Goal: Transaction & Acquisition: Purchase product/service

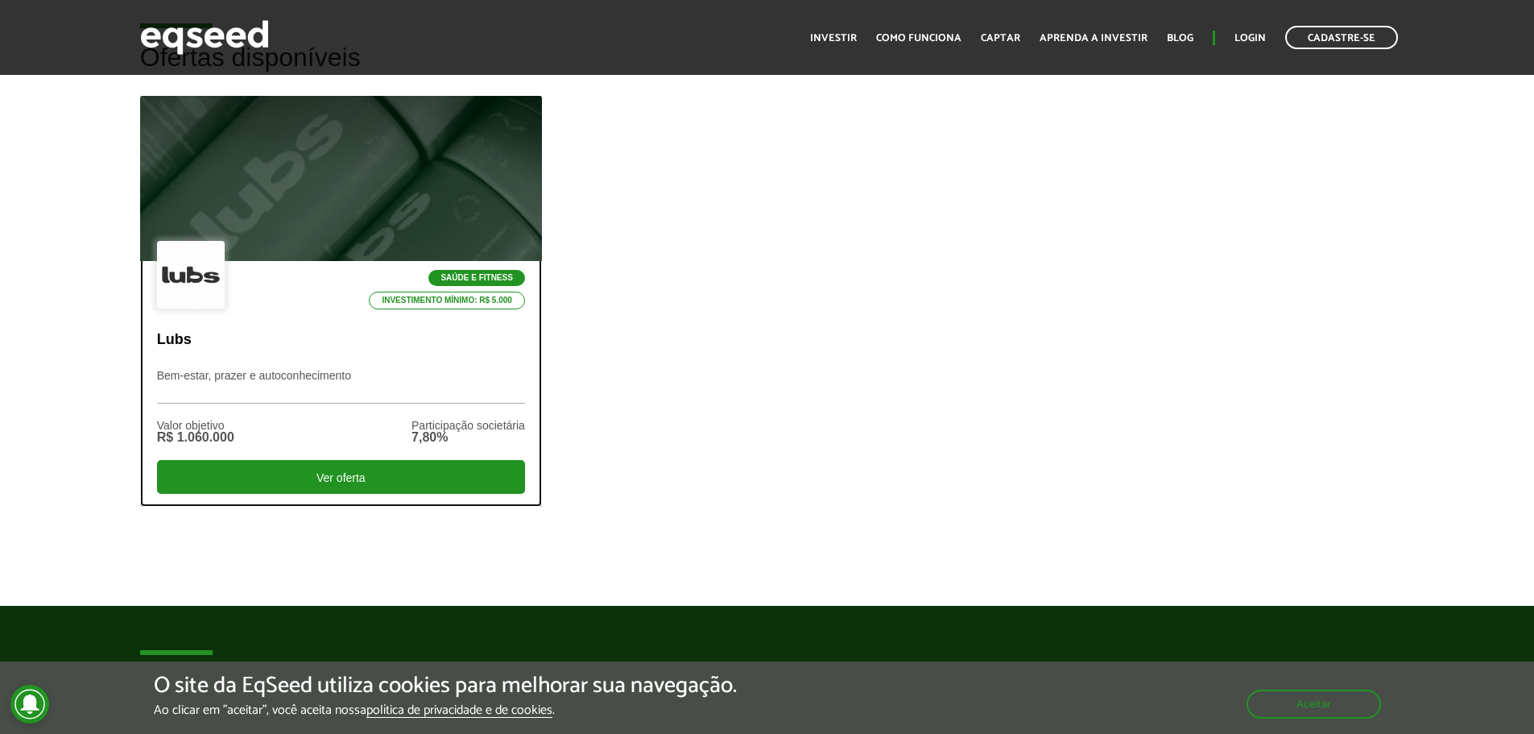
click at [283, 238] on div at bounding box center [341, 179] width 482 height 198
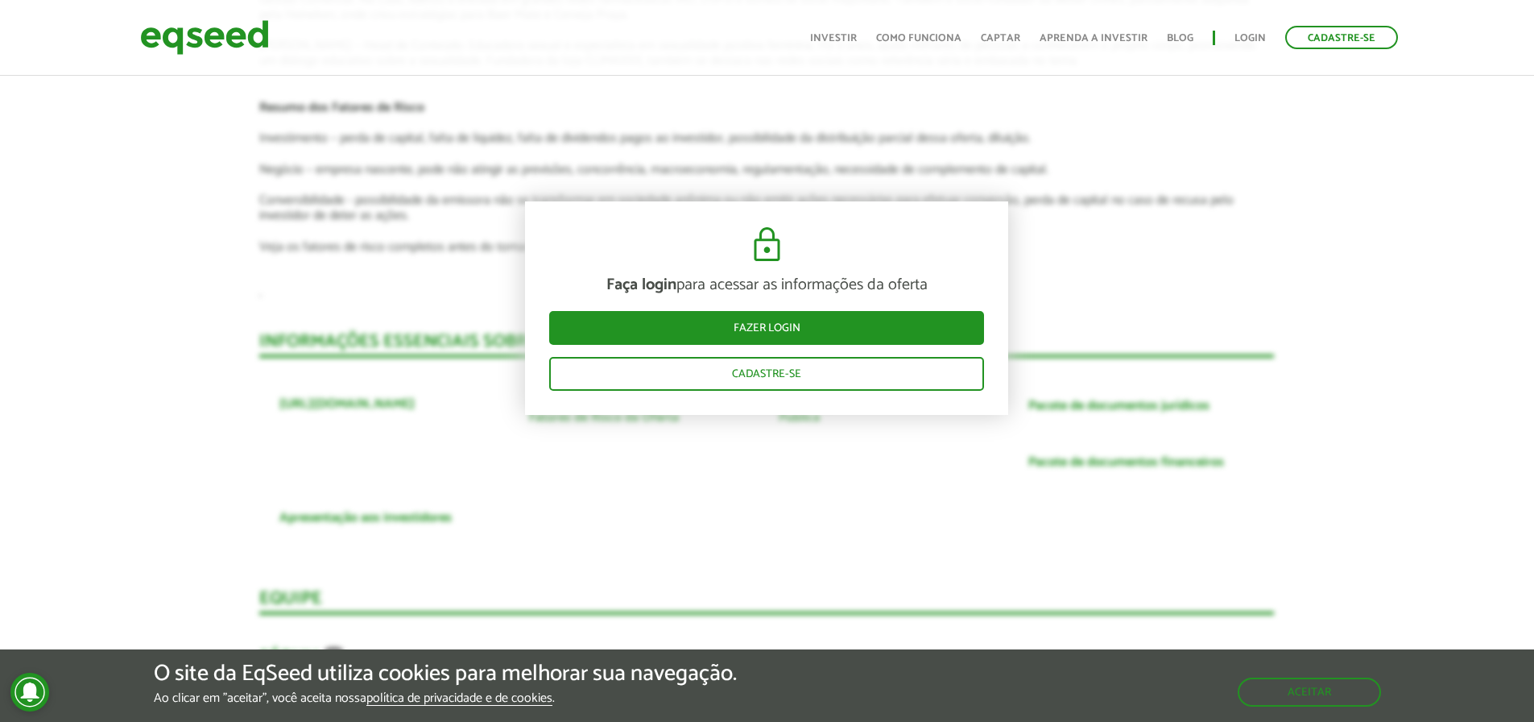
scroll to position [2979, 0]
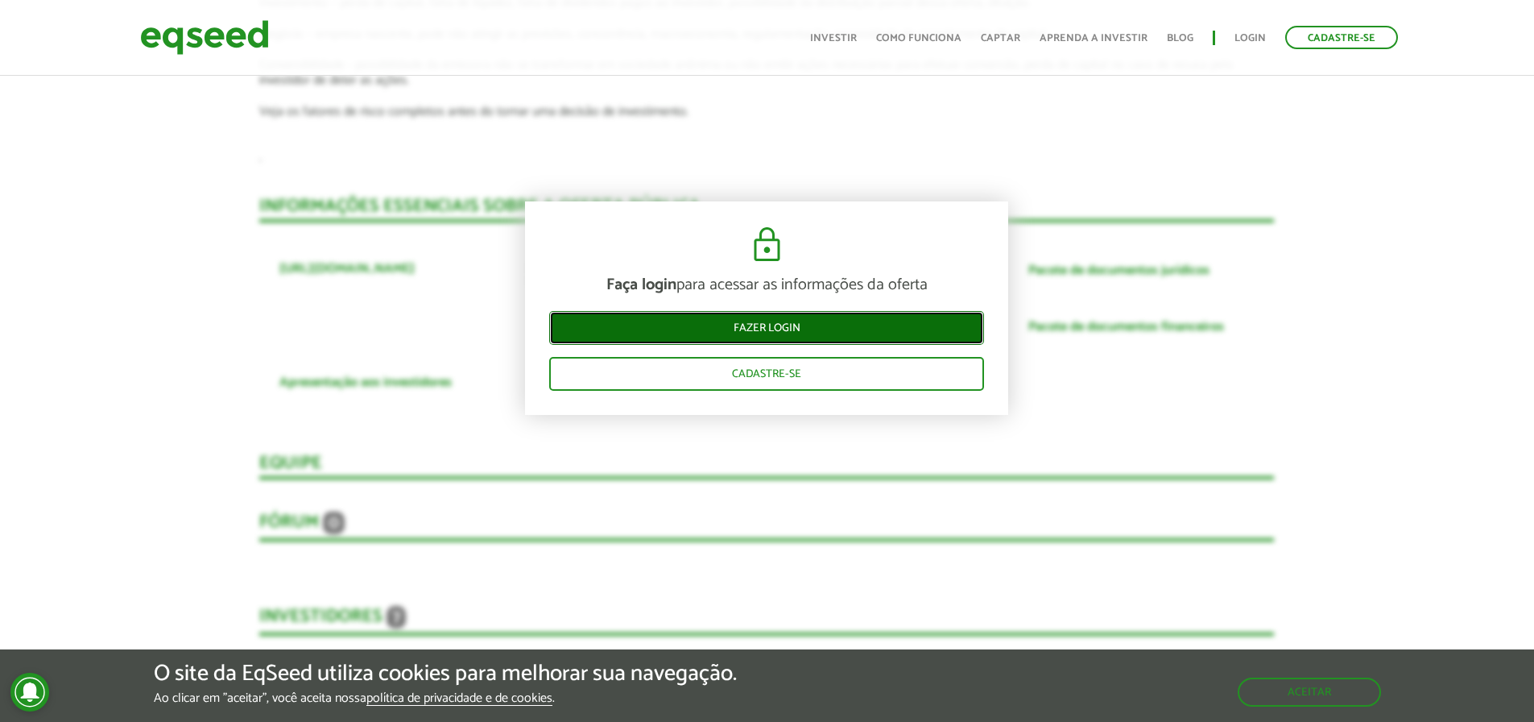
click at [800, 330] on link "Fazer login" at bounding box center [766, 328] width 435 height 34
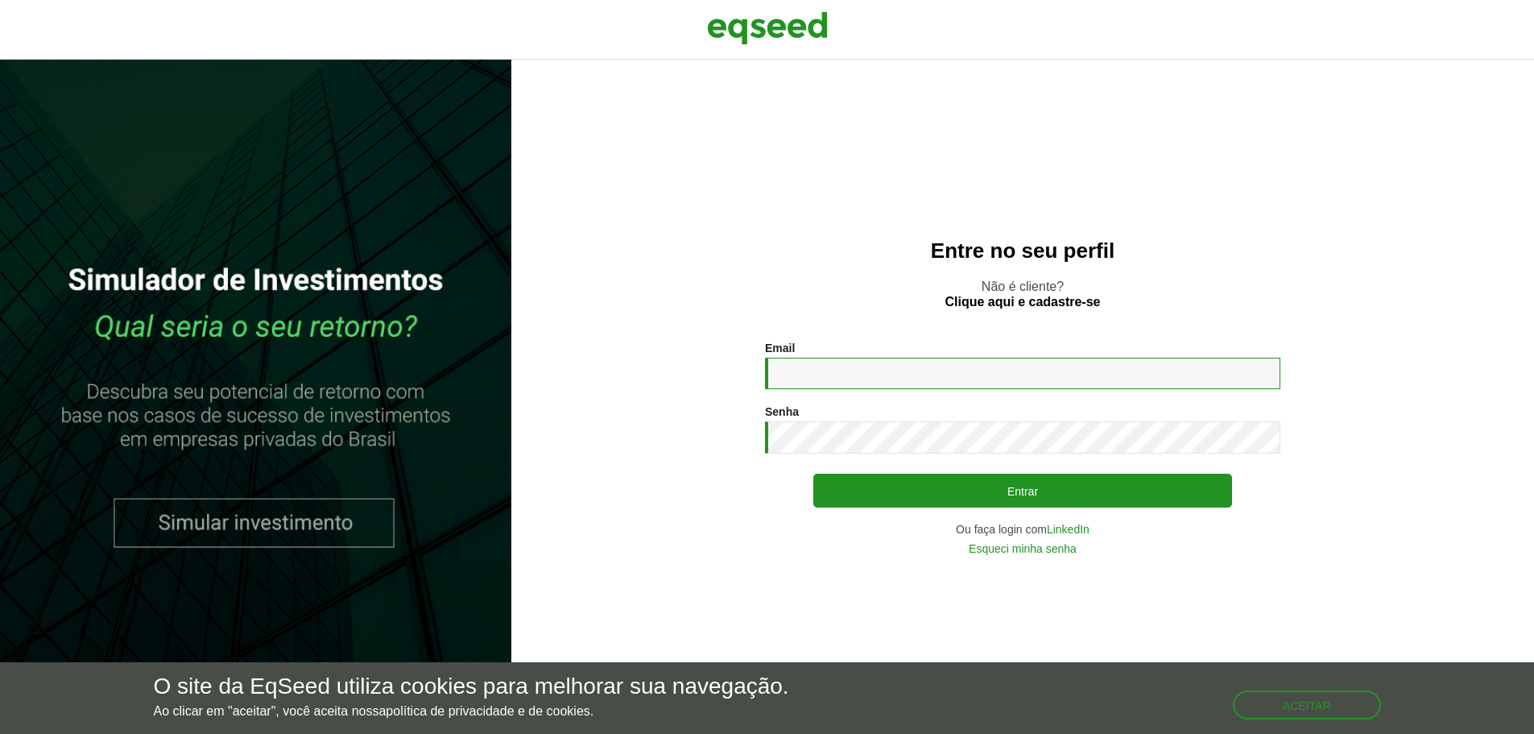
click at [812, 362] on input "Email *" at bounding box center [1022, 373] width 515 height 31
click at [933, 369] on input "Email *" at bounding box center [1022, 373] width 515 height 31
type input "**********"
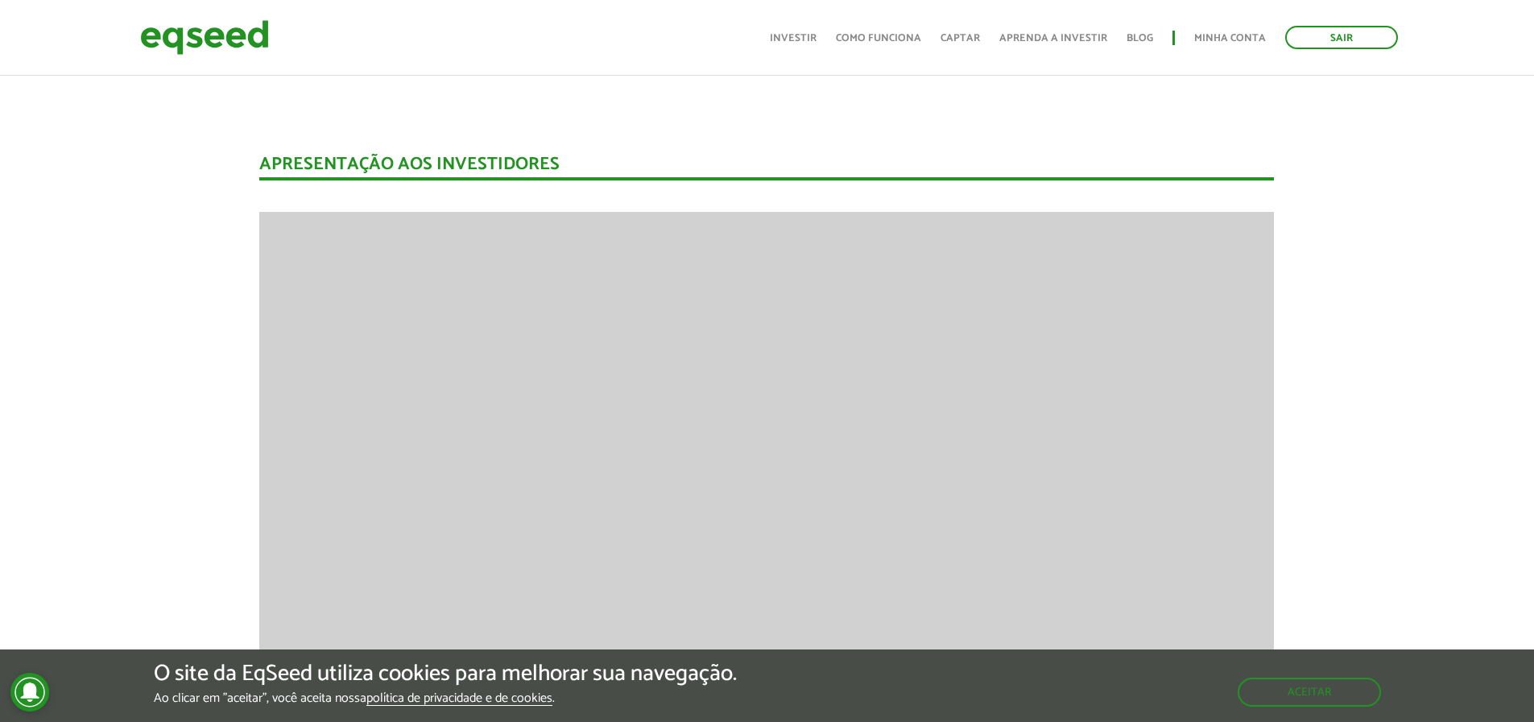
scroll to position [1047, 0]
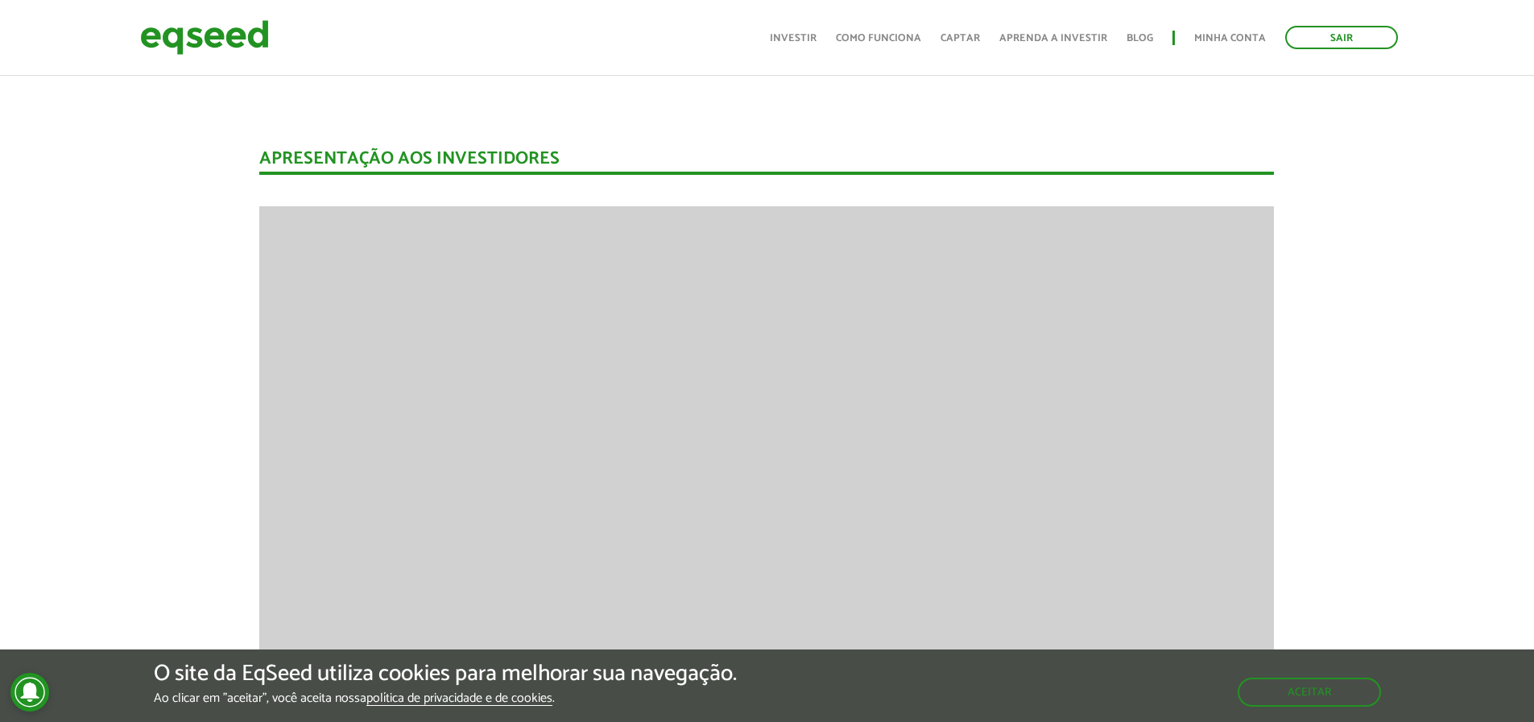
click at [1298, 694] on button "Aceitar" at bounding box center [1311, 691] width 140 height 26
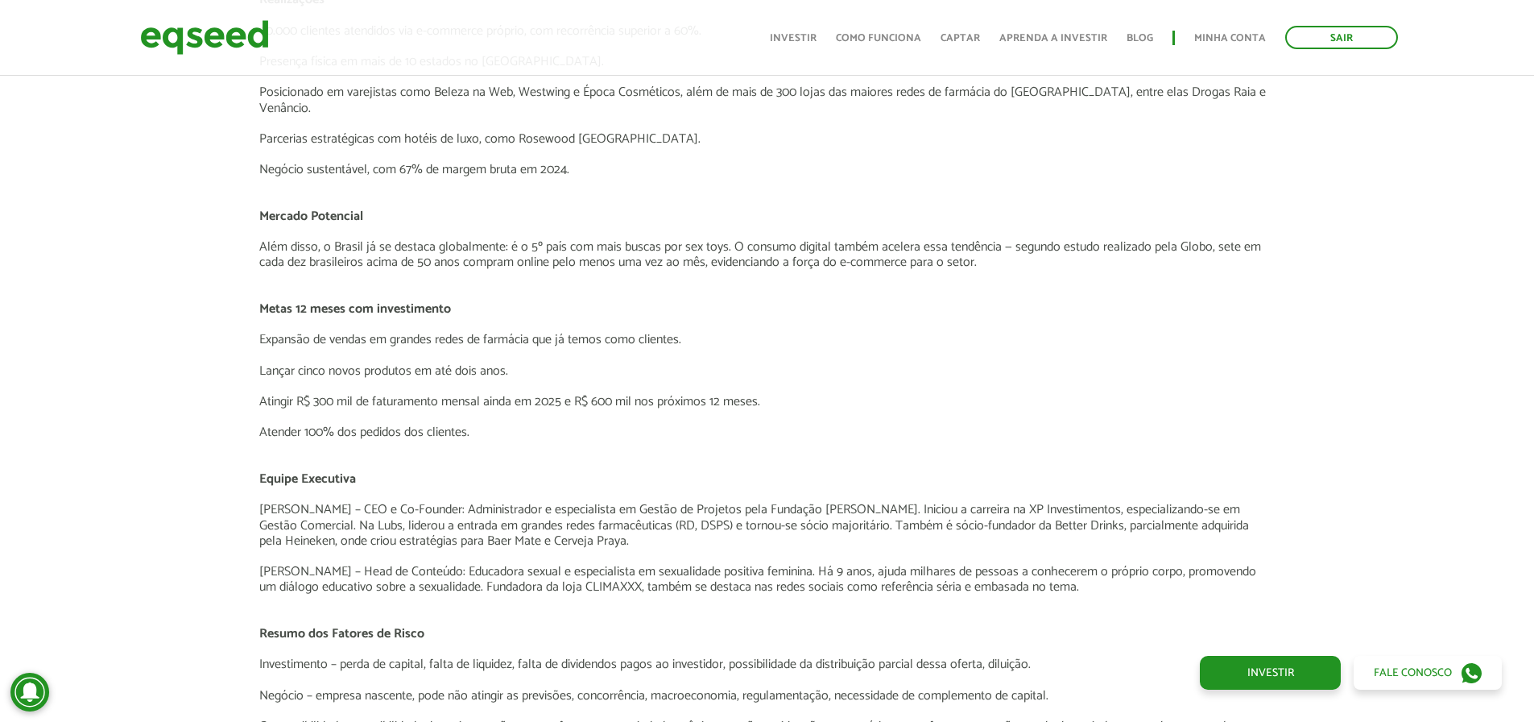
scroll to position [2174, 0]
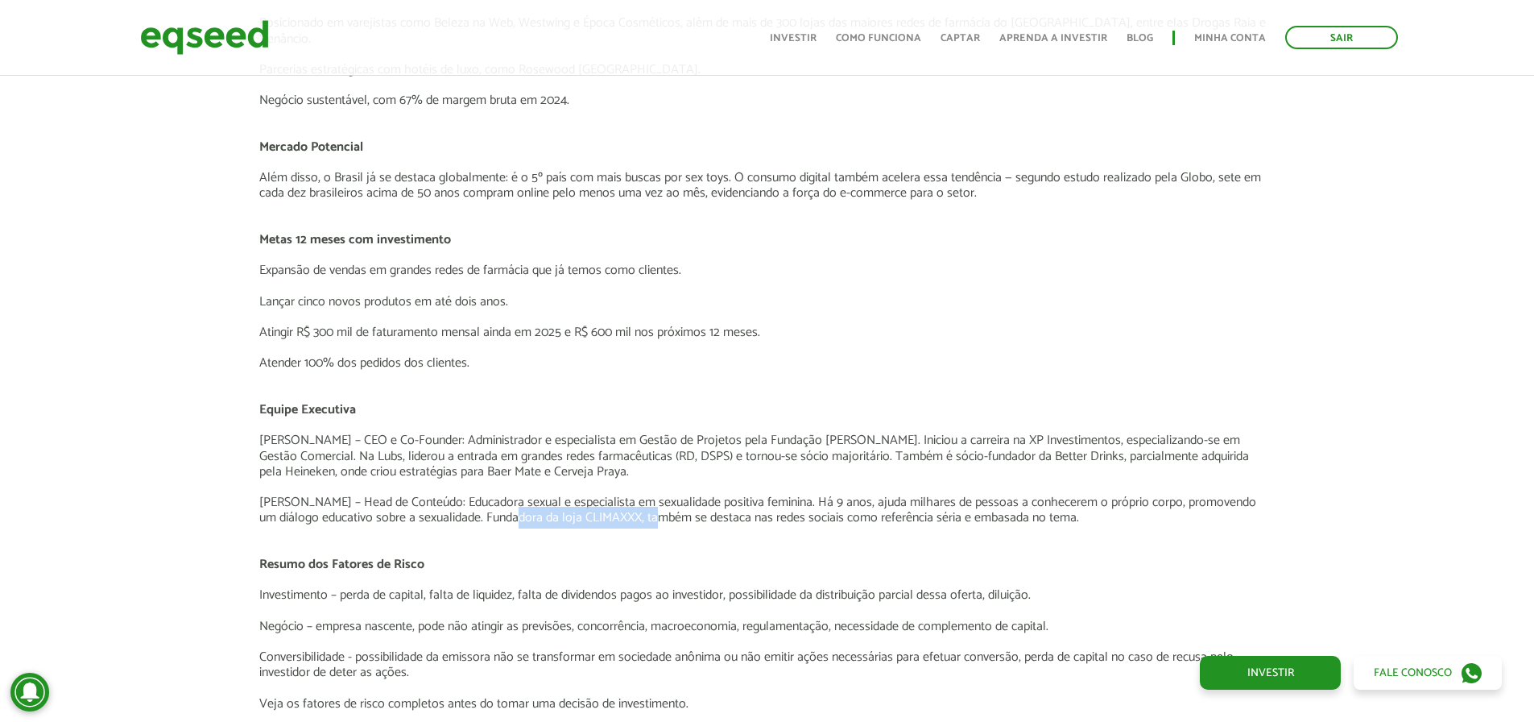
drag, startPoint x: 501, startPoint y: 498, endPoint x: 643, endPoint y: 500, distance: 141.7
click at [643, 500] on p "[PERSON_NAME] – Head de Conteúdo: Educadora sexual e especialista em sexualidad…" at bounding box center [766, 509] width 1015 height 31
click at [828, 509] on p "[PERSON_NAME] – Head de Conteúdo: Educadora sexual e especialista em sexualidad…" at bounding box center [766, 509] width 1015 height 31
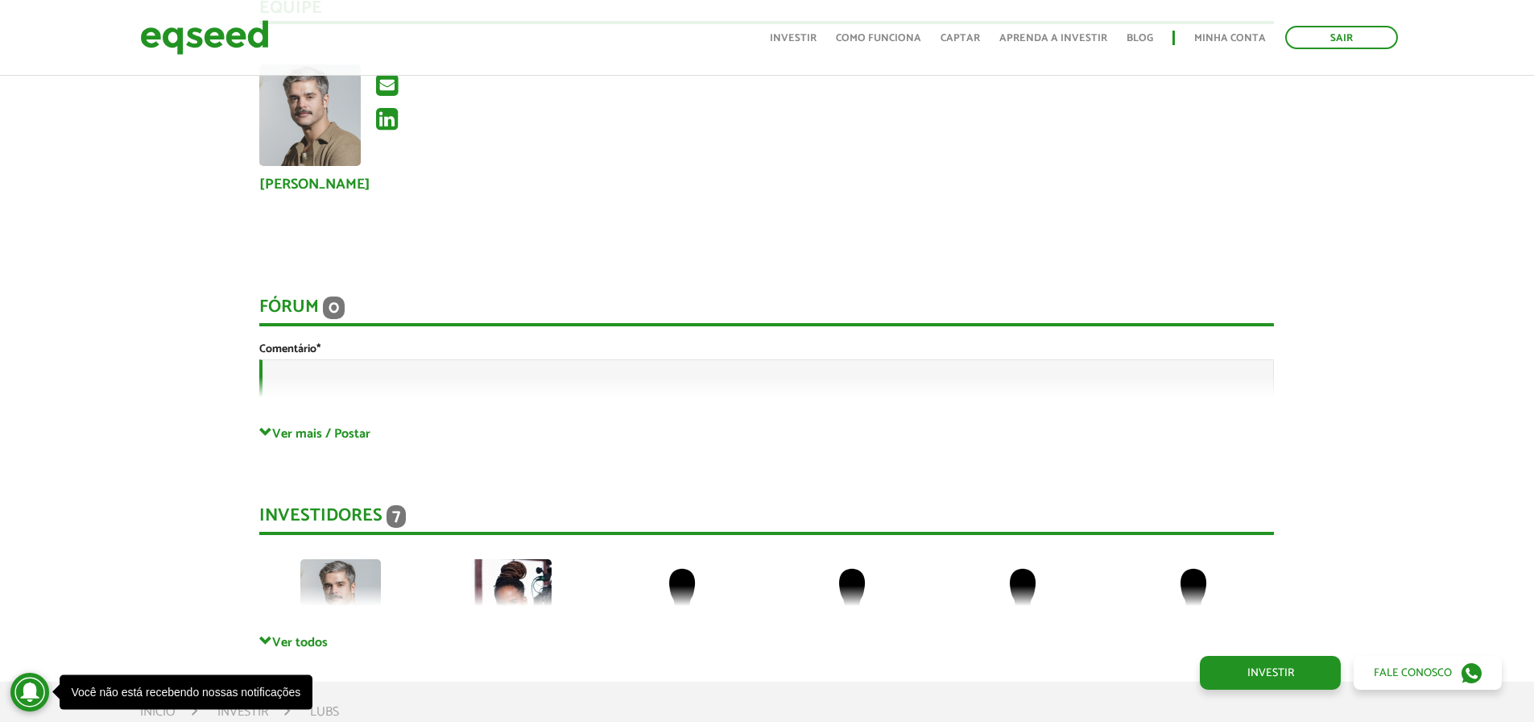
scroll to position [3302, 0]
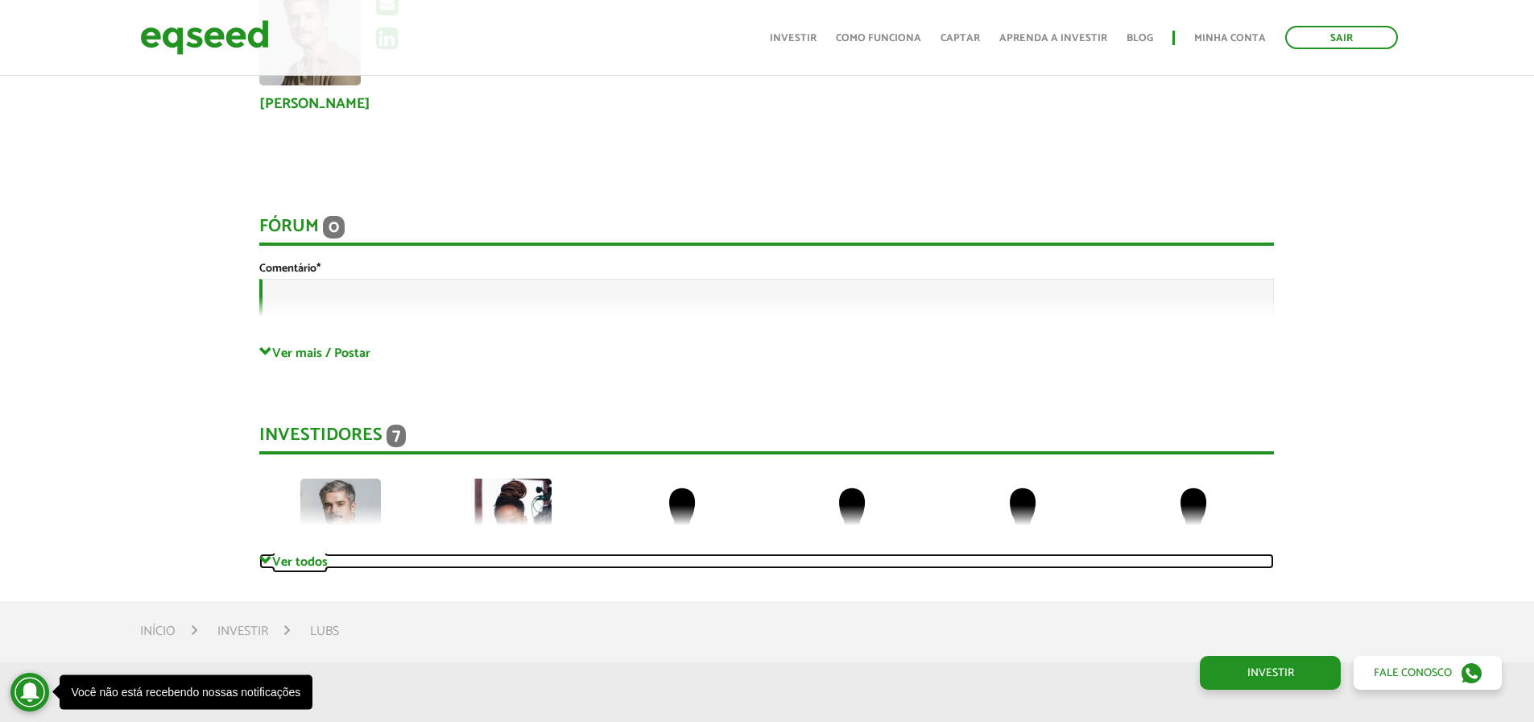
click at [306, 553] on link "Ver todos" at bounding box center [766, 560] width 1015 height 15
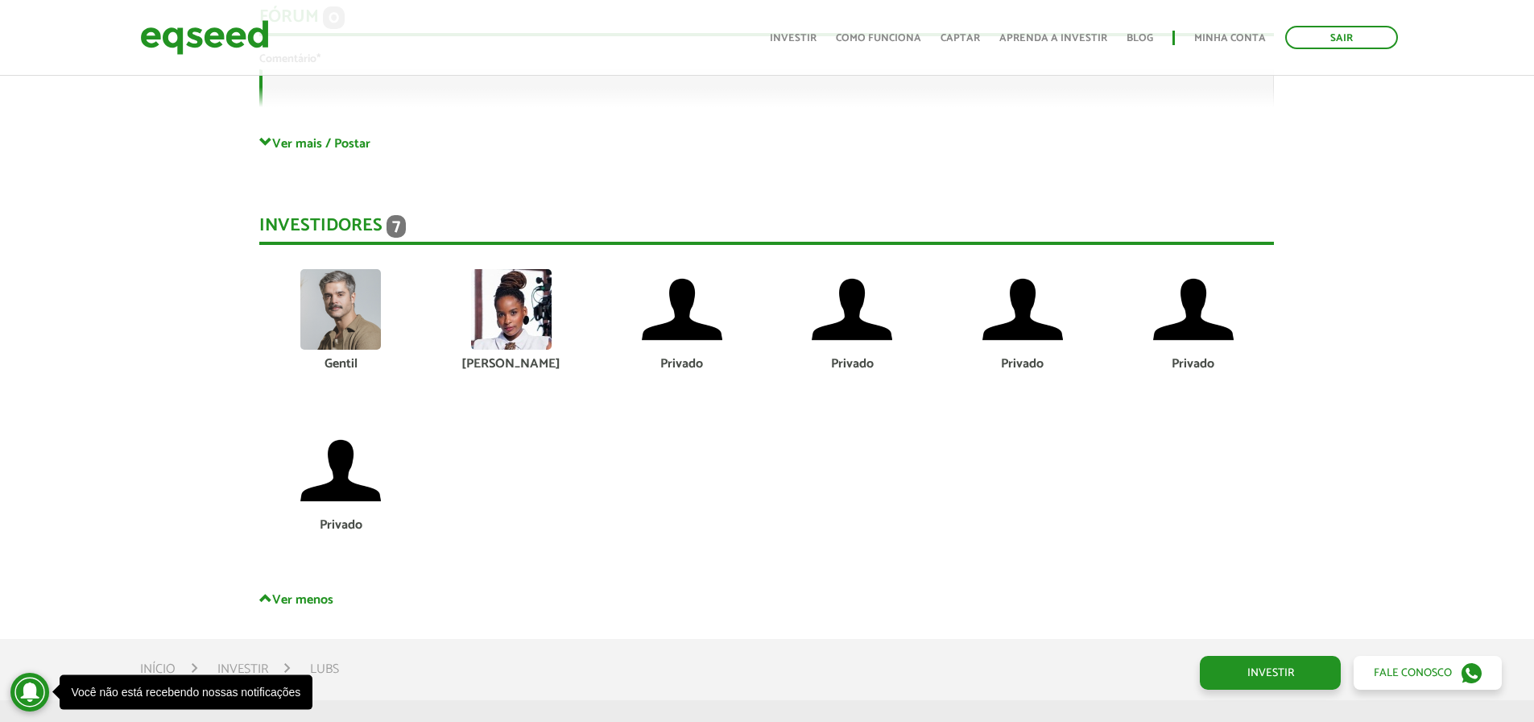
scroll to position [3543, 0]
